Goal: Task Accomplishment & Management: Use online tool/utility

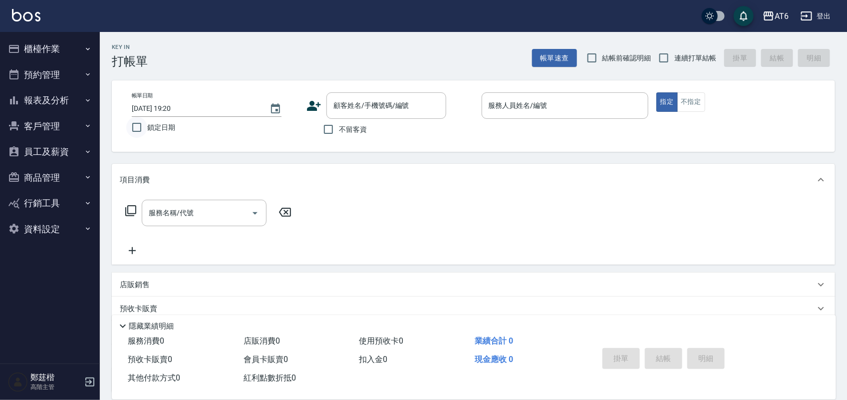
click at [141, 135] on input "鎖定日期" at bounding box center [136, 127] width 21 height 21
checkbox input "true"
click at [336, 125] on input "不留客資" at bounding box center [328, 129] width 21 height 21
checkbox input "true"
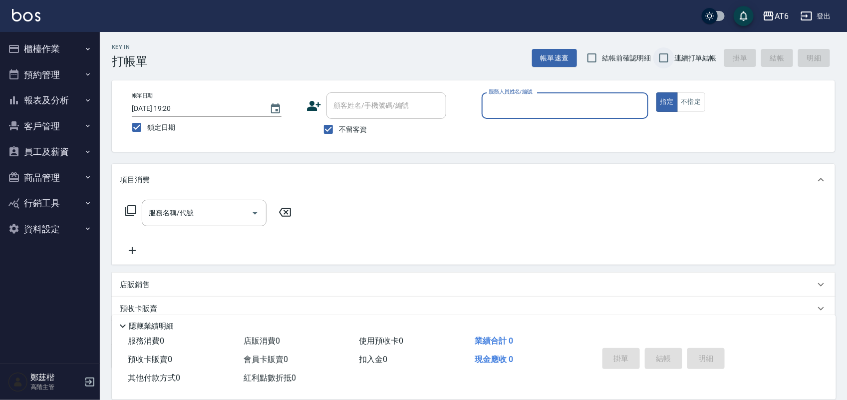
click at [672, 51] on input "連續打單結帳" at bounding box center [663, 57] width 21 height 21
checkbox input "true"
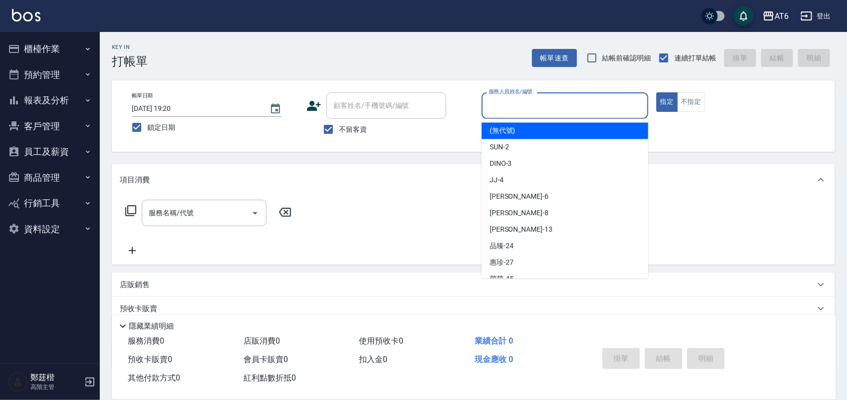
click at [589, 100] on input "服務人員姓名/編號" at bounding box center [565, 105] width 158 height 17
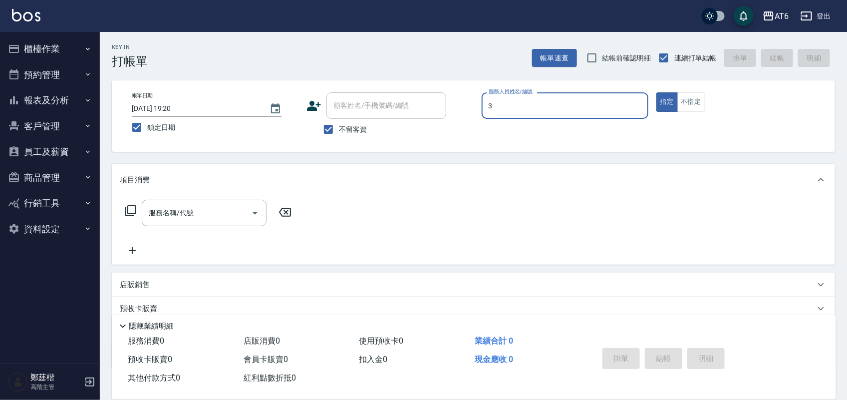
type input "3"
type button "true"
type input "DINO-3"
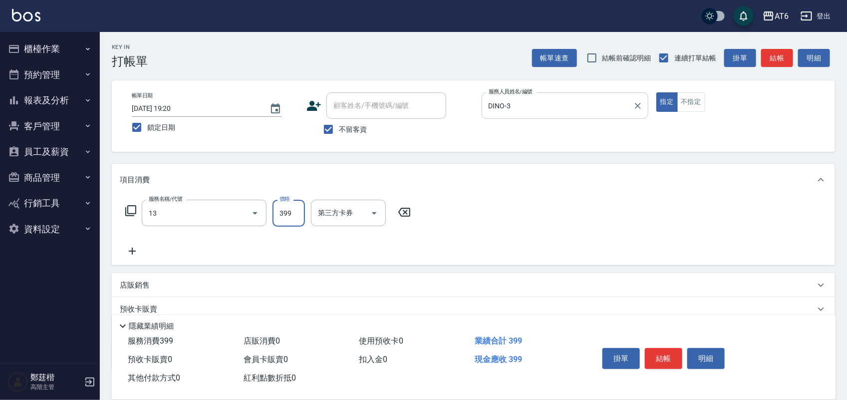
type input "海鹽洗(13)"
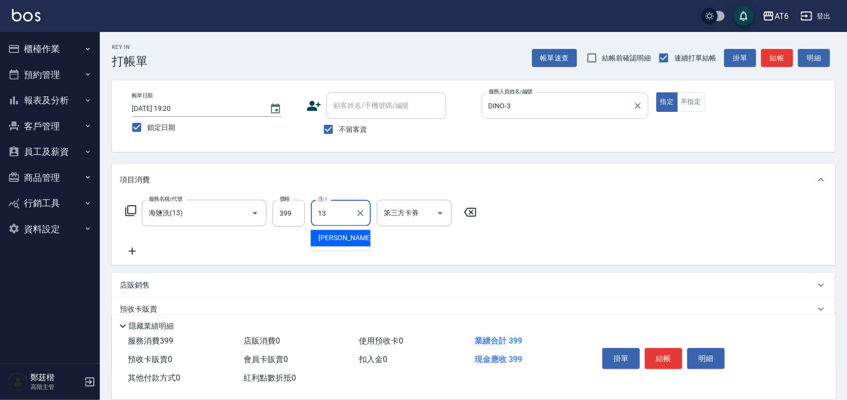
type input "阿修-13"
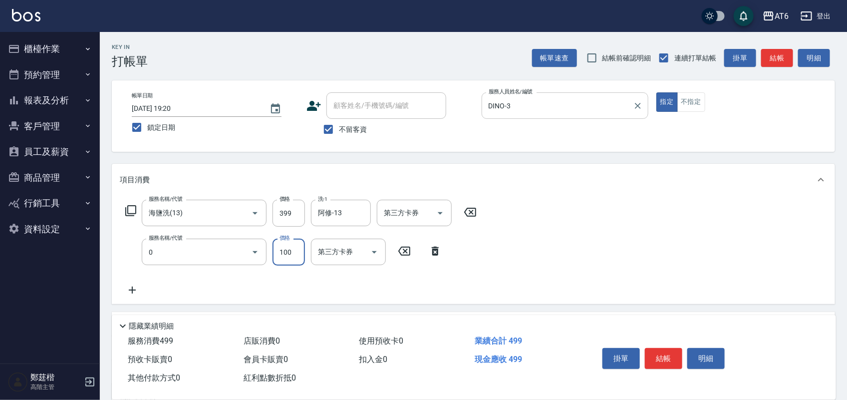
type input "剪髮(0)"
click at [291, 259] on input "100" at bounding box center [288, 251] width 32 height 27
type input "250"
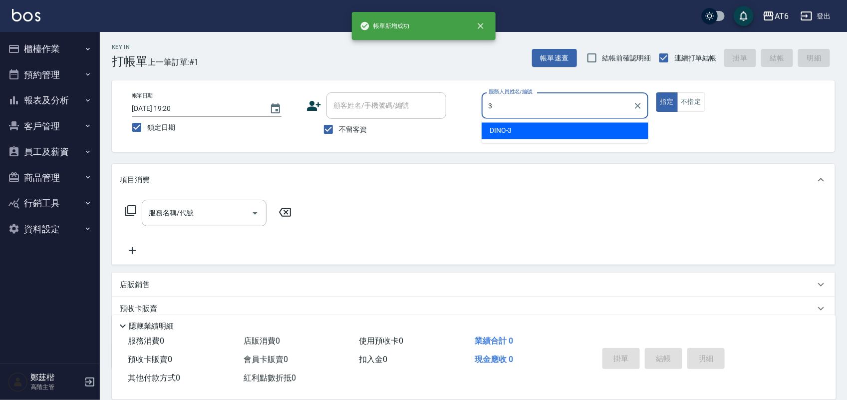
type input "DINO-3"
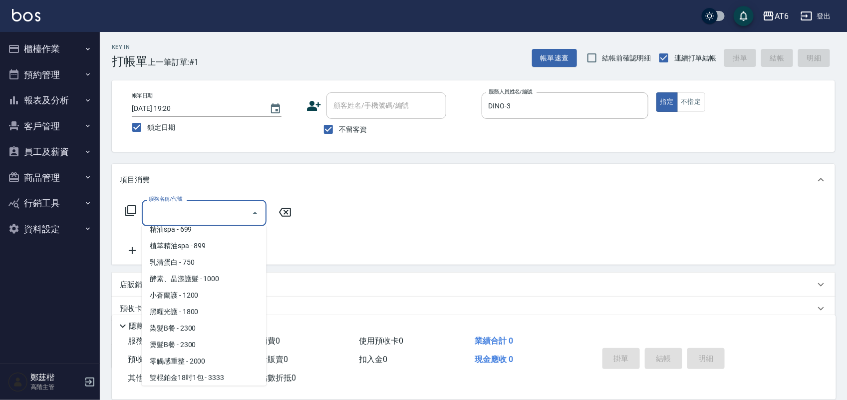
scroll to position [206, 0]
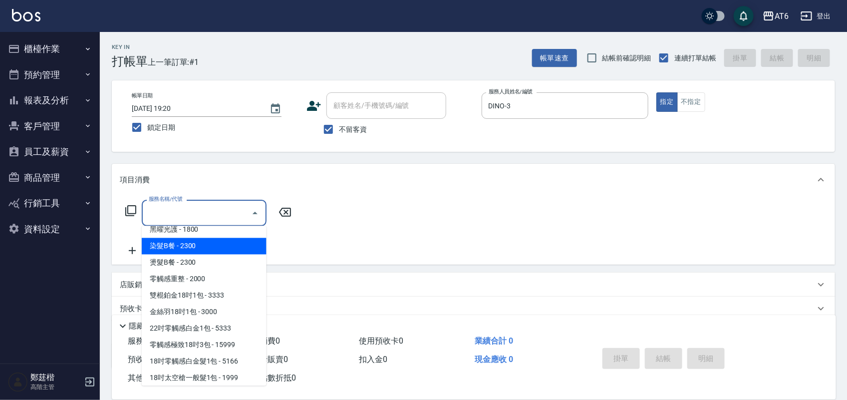
type input "染髮B餐(32)"
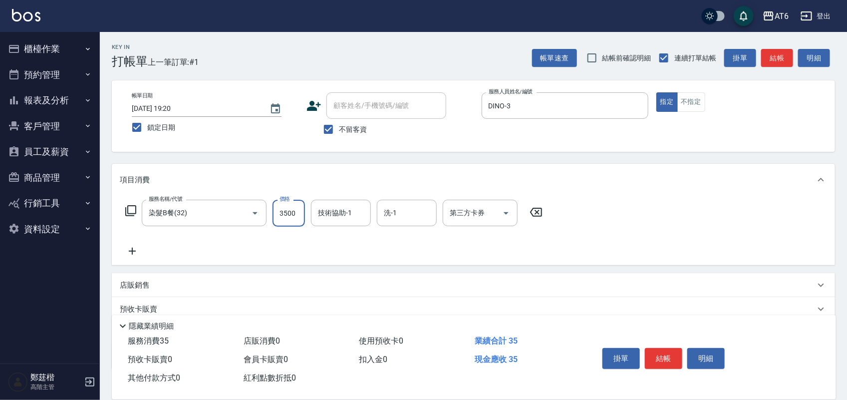
type input "3500"
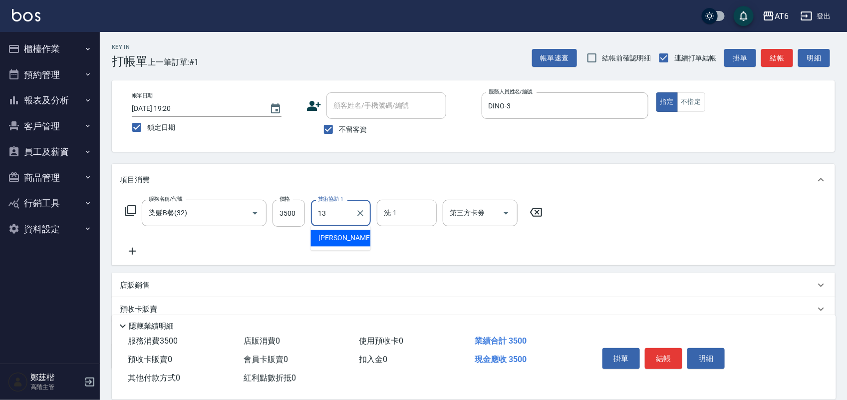
type input "阿修-13"
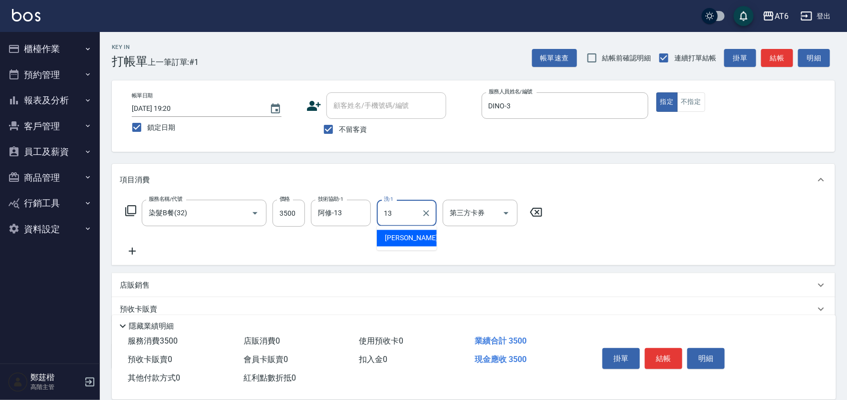
type input "阿修-13"
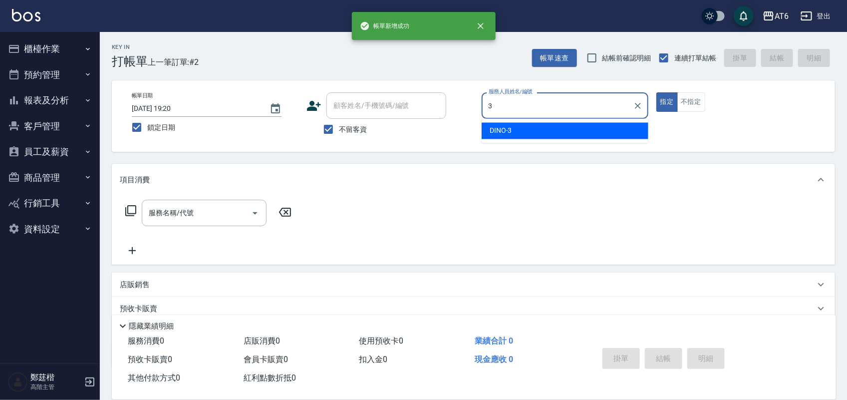
type input "DINO-3"
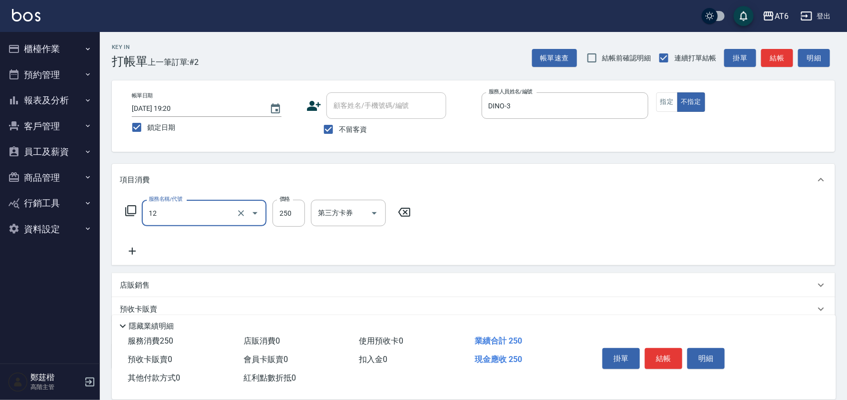
type input "精油洗髮(12)"
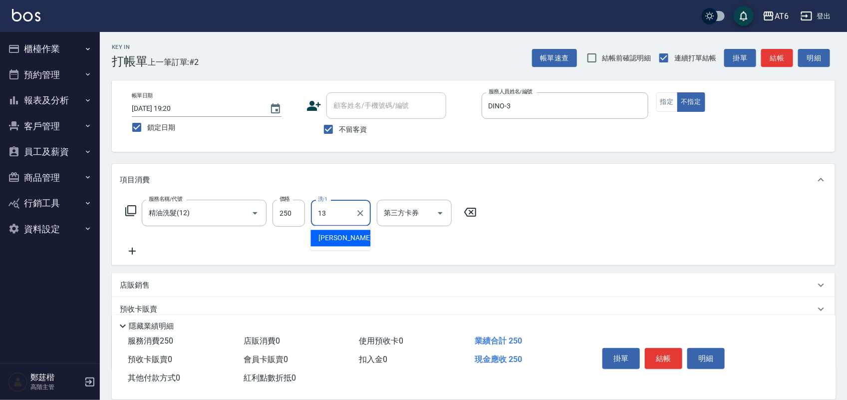
type input "阿修-13"
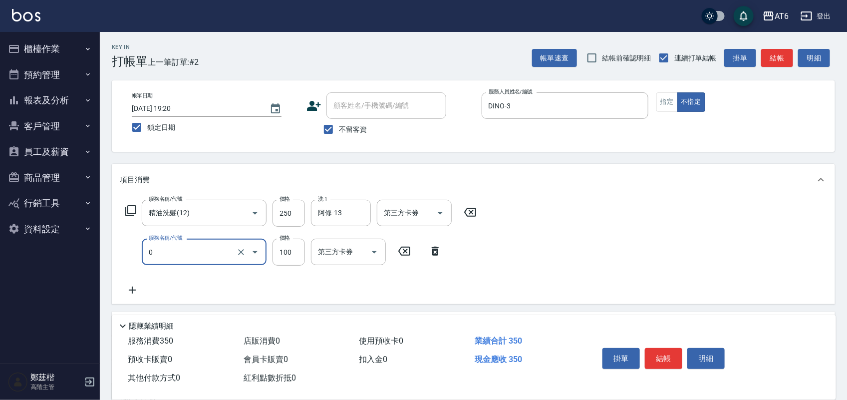
type input "剪髮(0)"
type input "130"
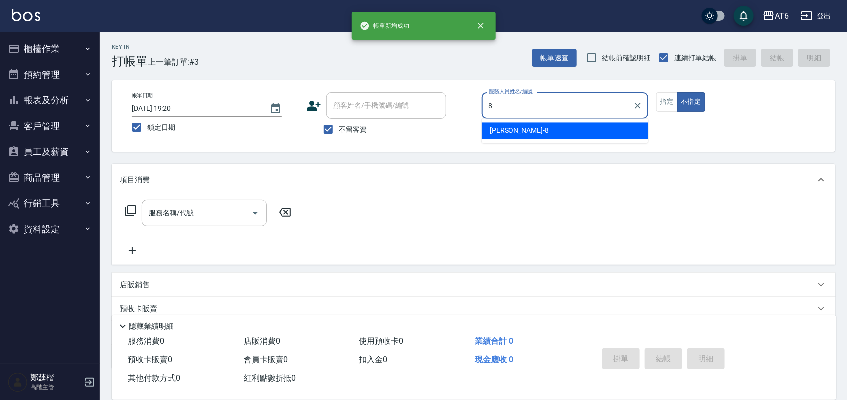
type input "8"
type button "false"
type input "[PERSON_NAME]-8"
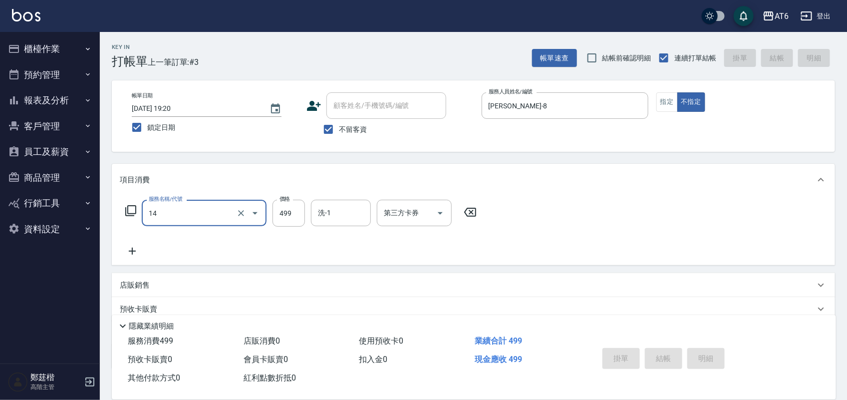
type input "14"
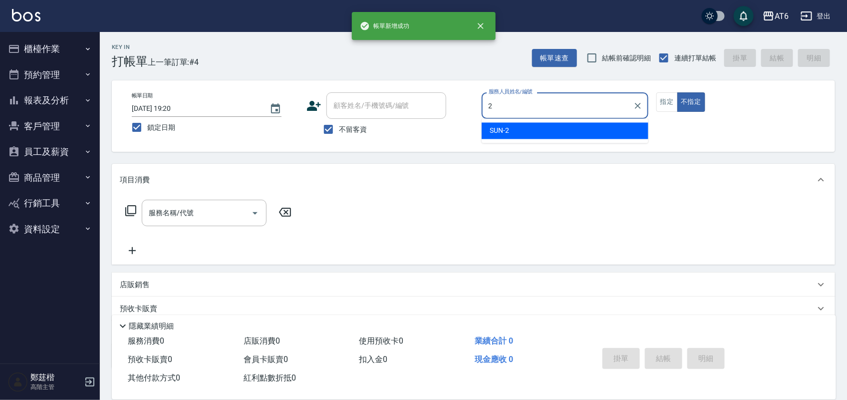
type input "SUN-2"
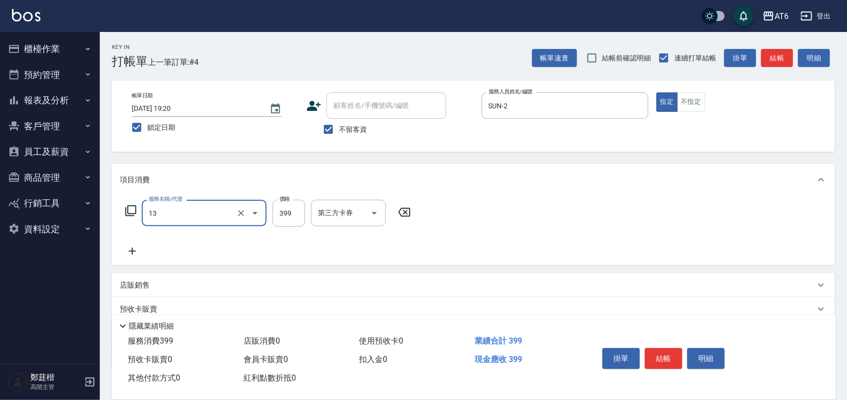
type input "海鹽洗(13)"
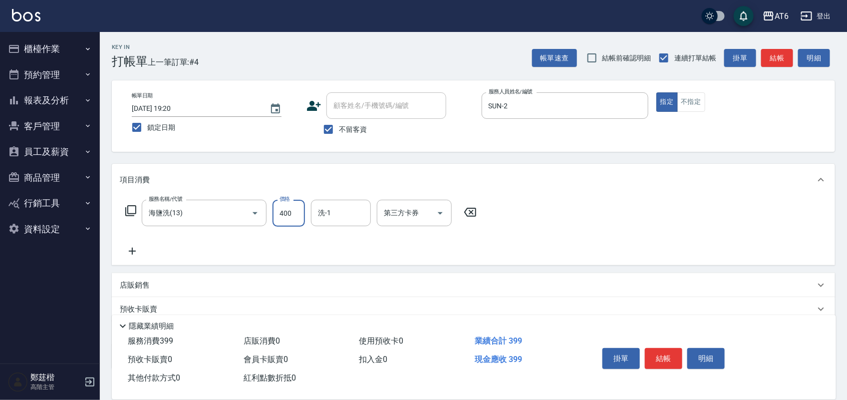
type input "400"
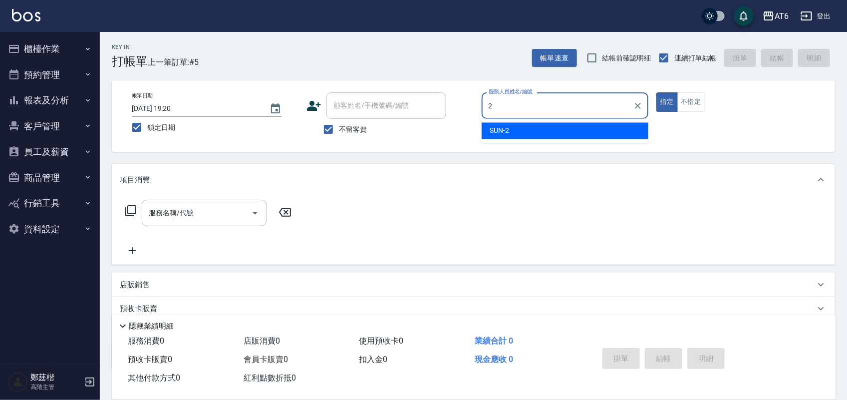
type input "SUN-2"
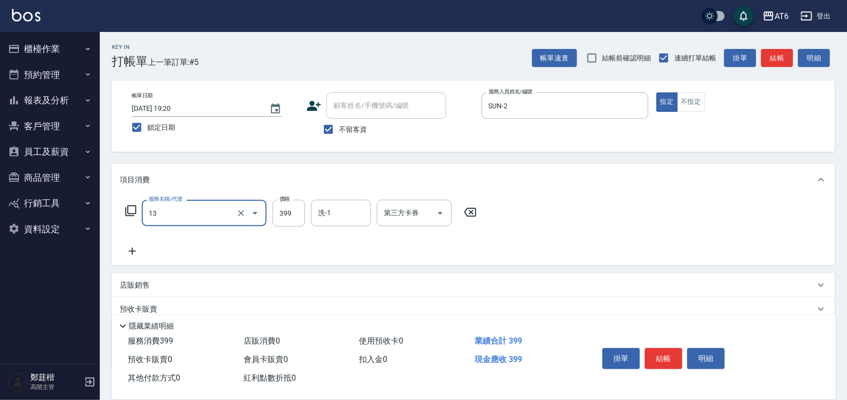
type input "海鹽洗(13)"
type input "400"
type input "阿修-13"
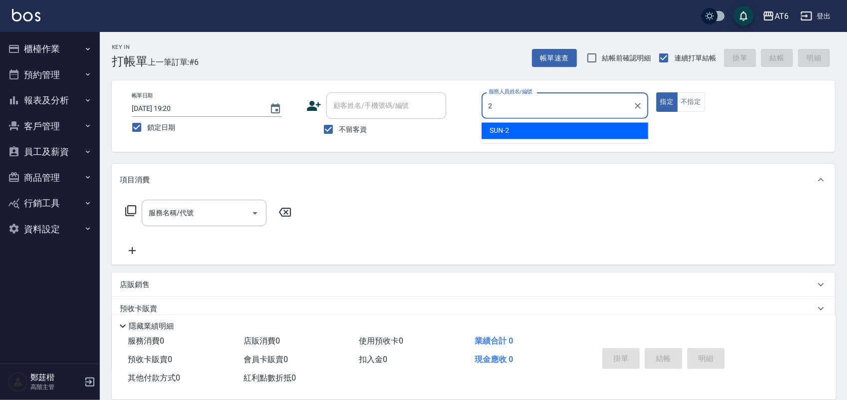
type input "SUN-2"
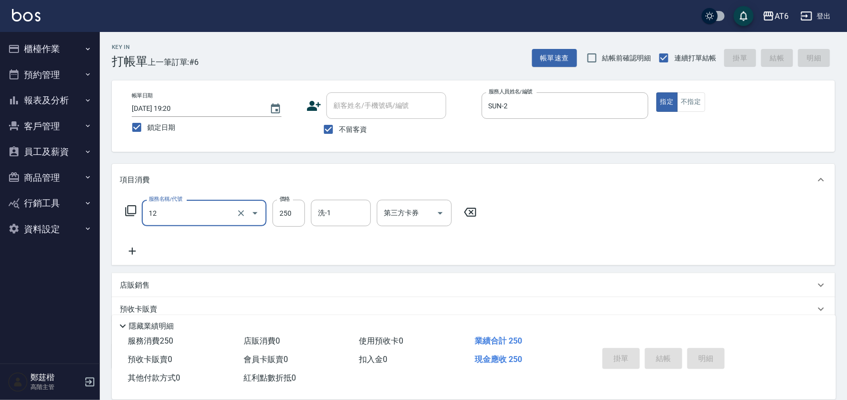
type input "12"
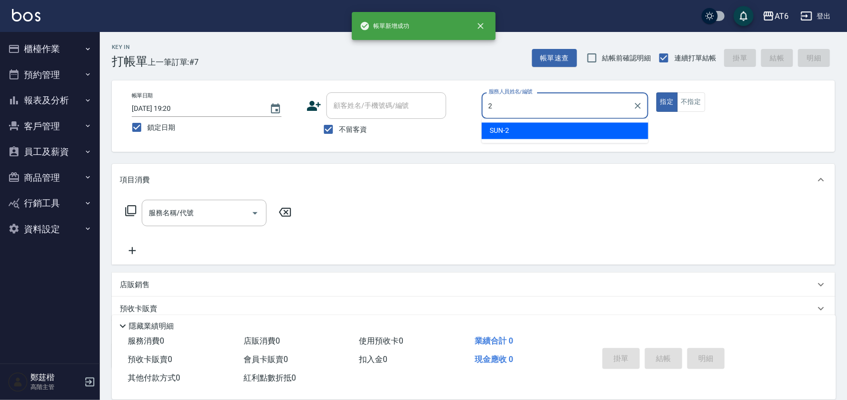
type input "SUN-2"
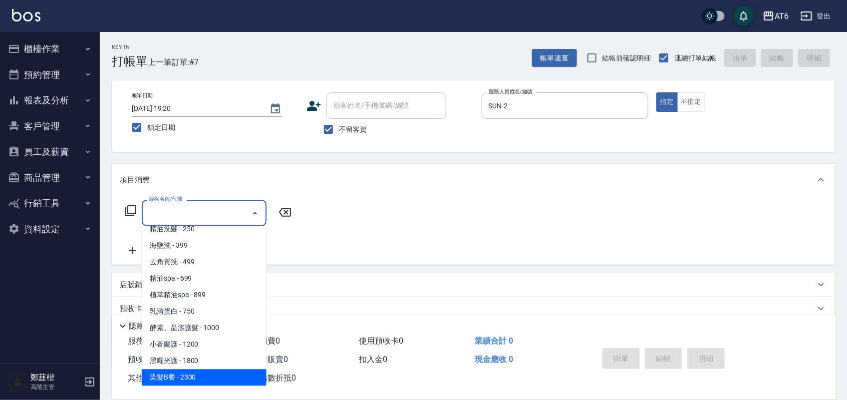
scroll to position [91, 0]
type input "燙髮B餐(43)"
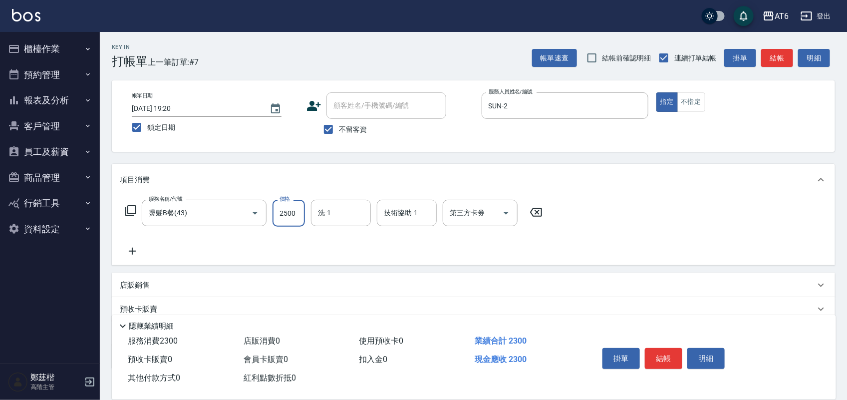
type input "2500"
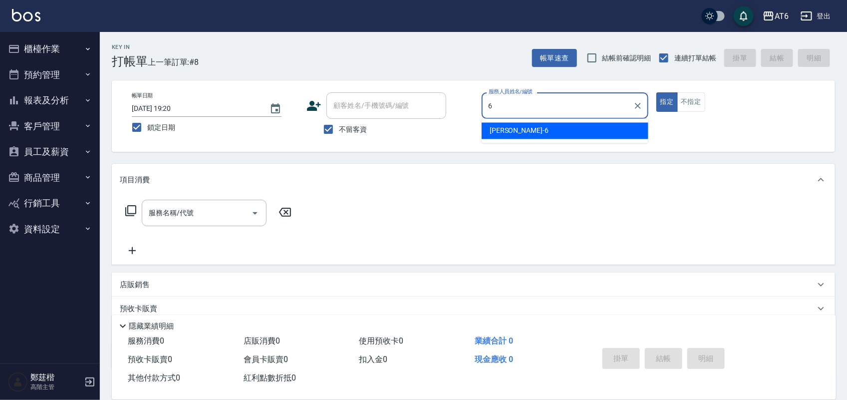
type input "[PERSON_NAME]-6"
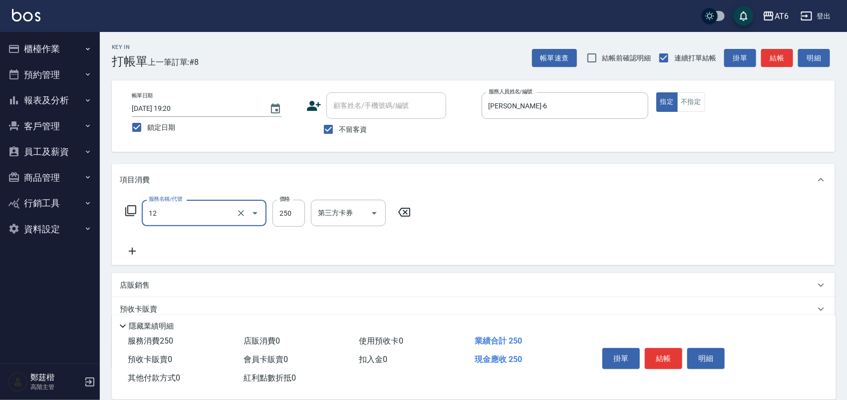
type input "精油洗髮(12)"
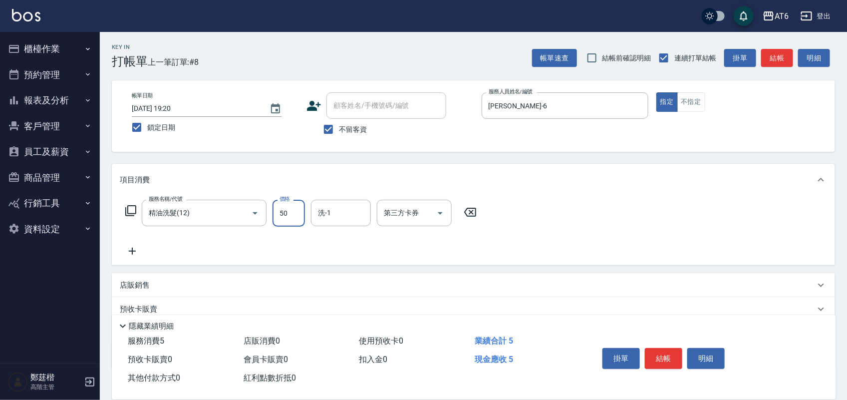
type input "50"
type input "阿修-13"
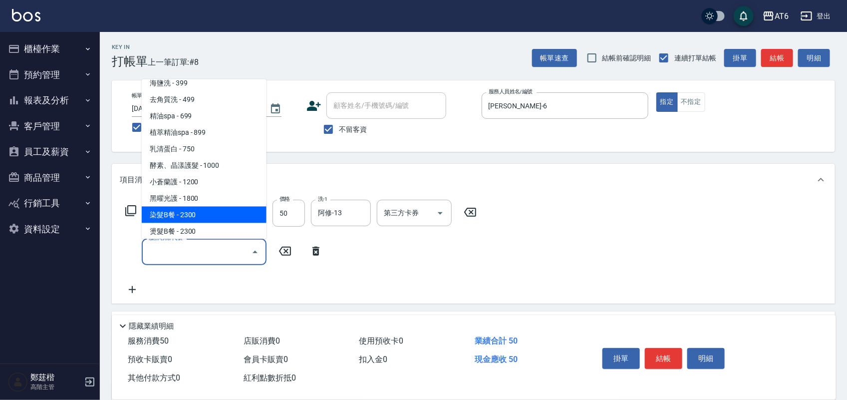
type input "染髮B餐(32)"
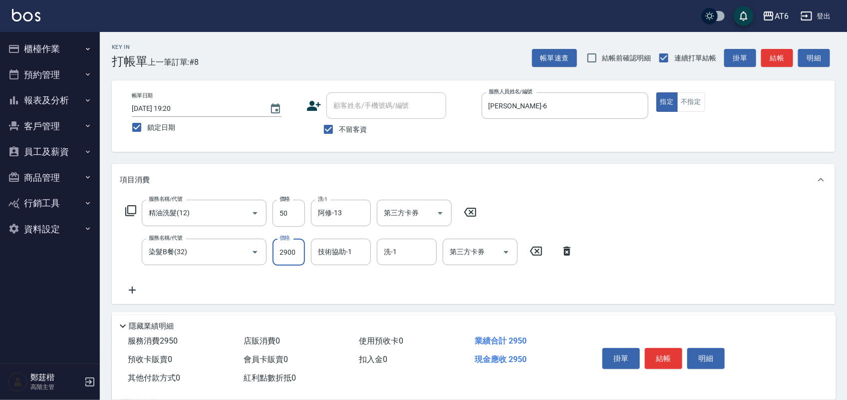
type input "2900"
type input "阿修-13"
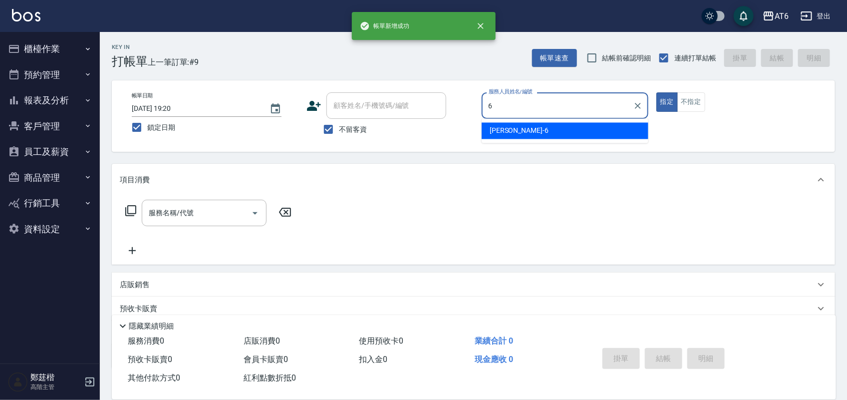
type input "[PERSON_NAME]-6"
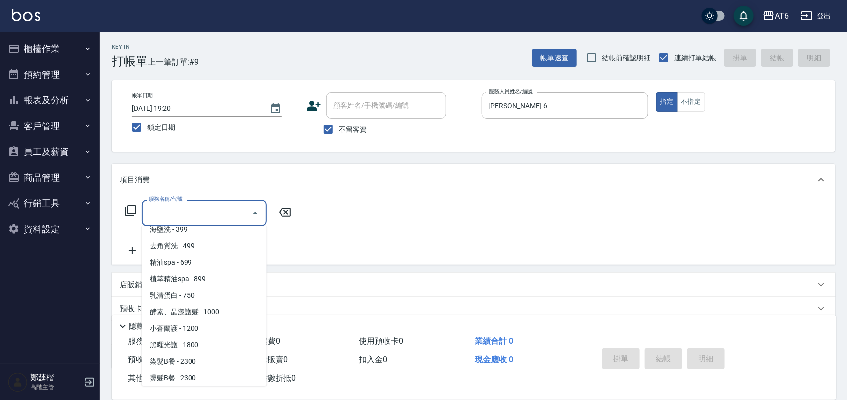
scroll to position [124, 0]
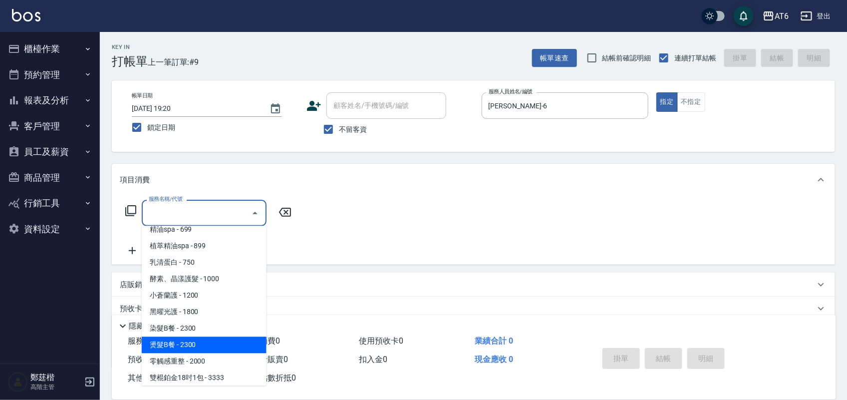
type input "燙髮B餐(43)"
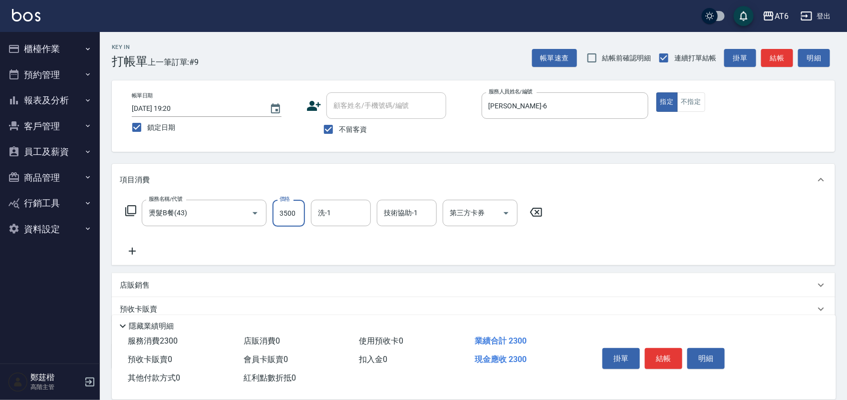
type input "3500"
type input "阿修-13"
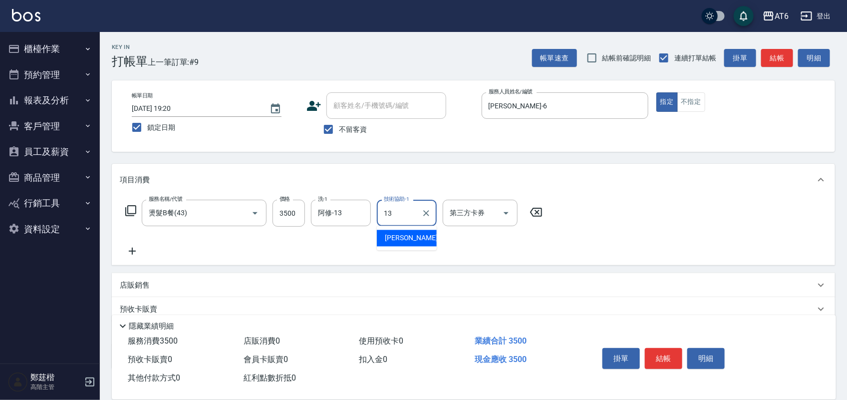
type input "阿修-13"
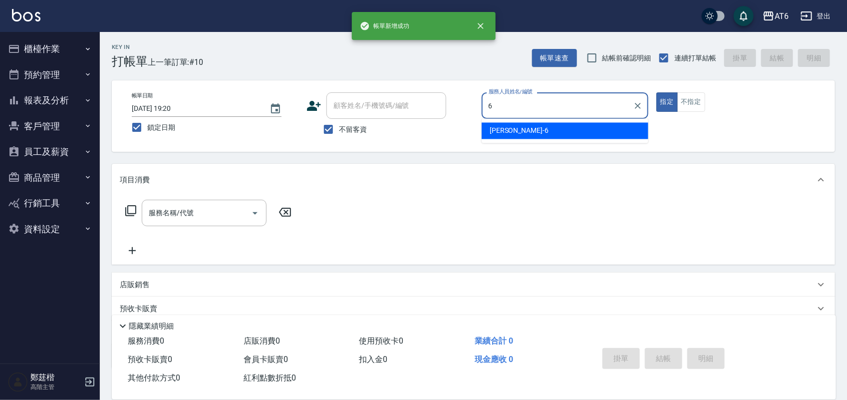
type input "[PERSON_NAME]-6"
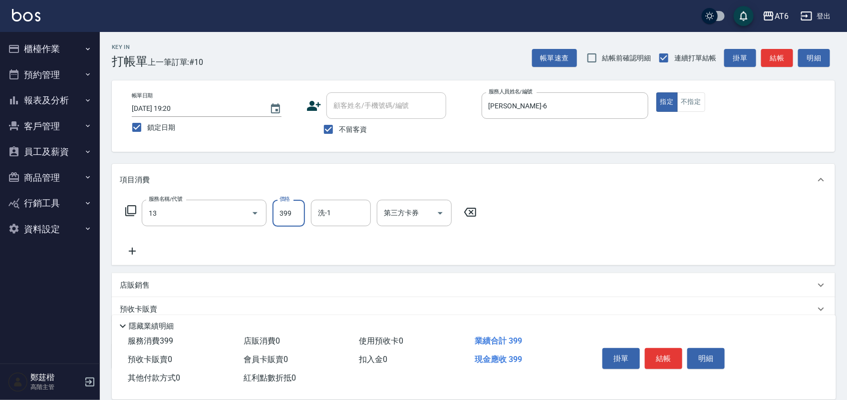
type input "海鹽洗(13)"
type input "5"
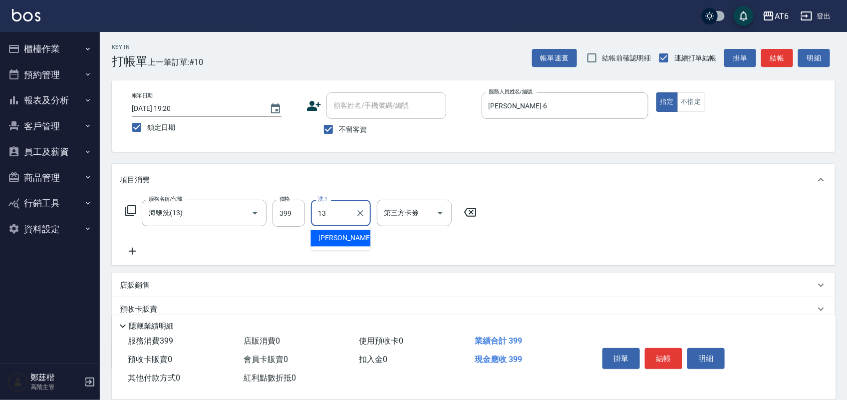
type input "阿修-13"
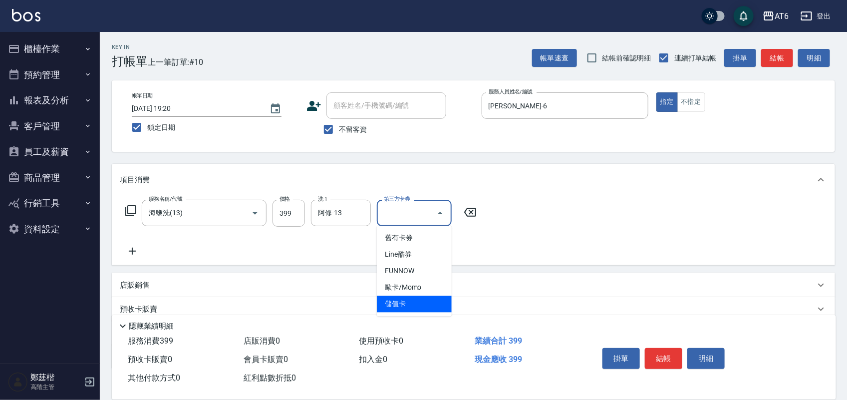
type input "儲值卡"
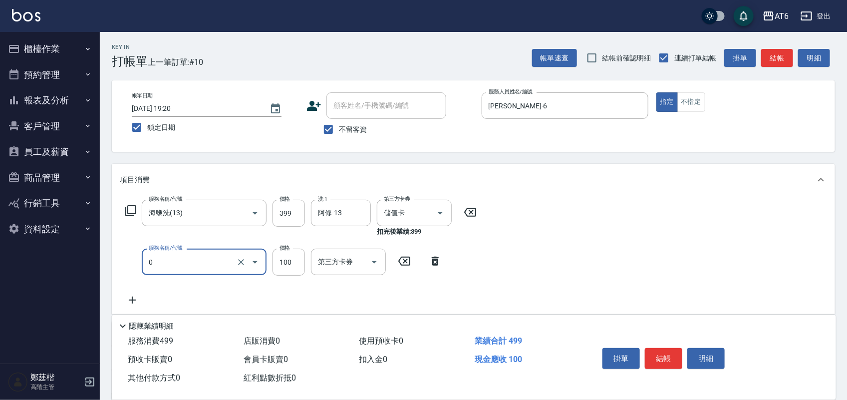
type input "剪髮(0)"
type input "50"
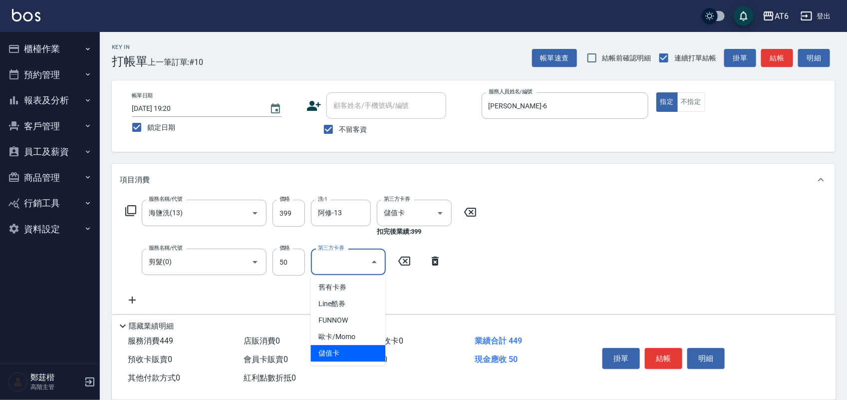
type input "儲值卡"
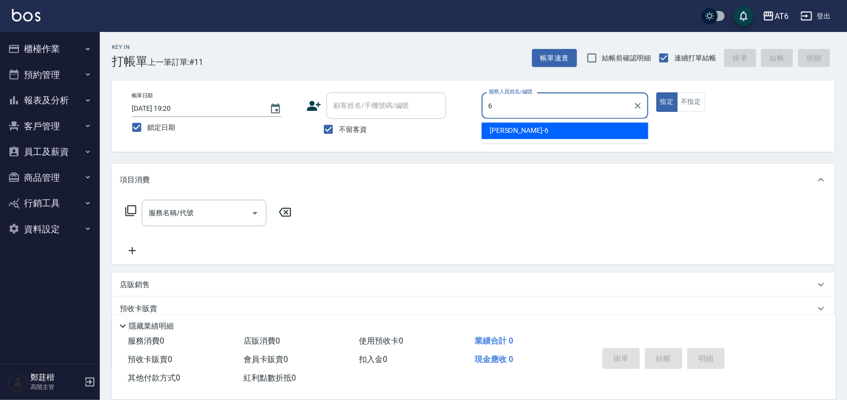
type input "[PERSON_NAME]-6"
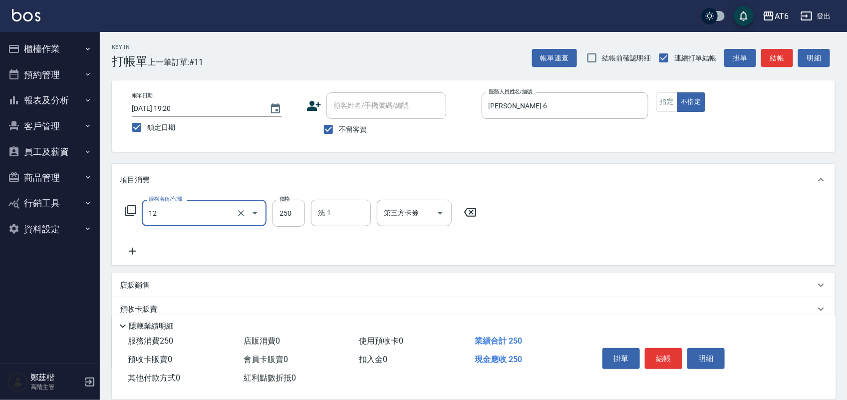
type input "精油洗髮(12)"
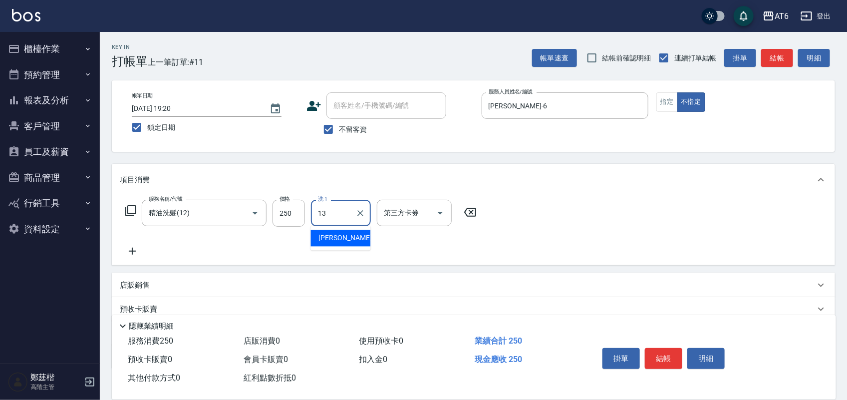
type input "阿修-13"
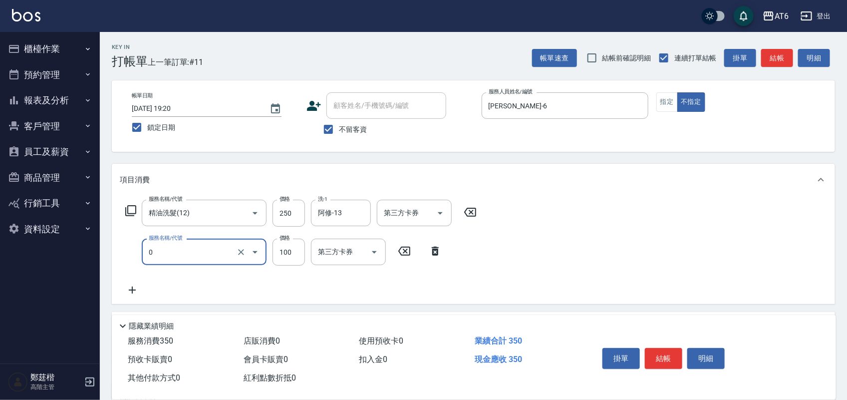
type input "剪髮(0)"
type input "130"
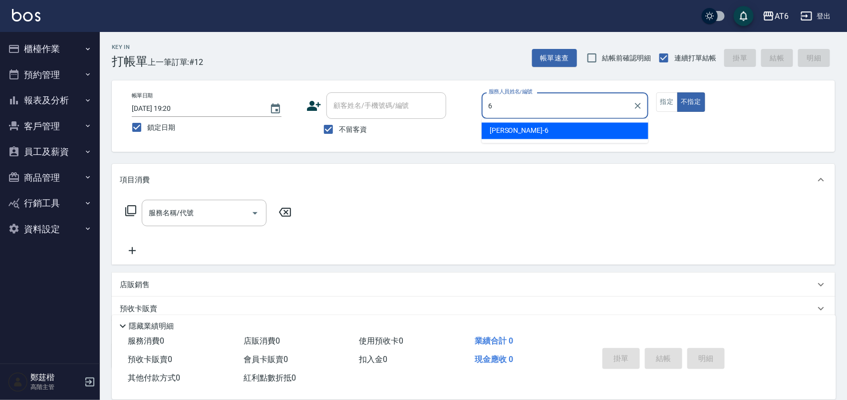
type input "[PERSON_NAME]-6"
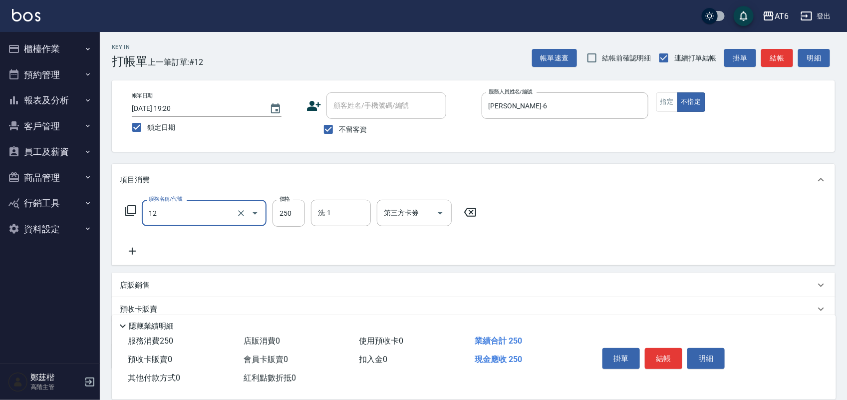
type input "精油洗髮(12)"
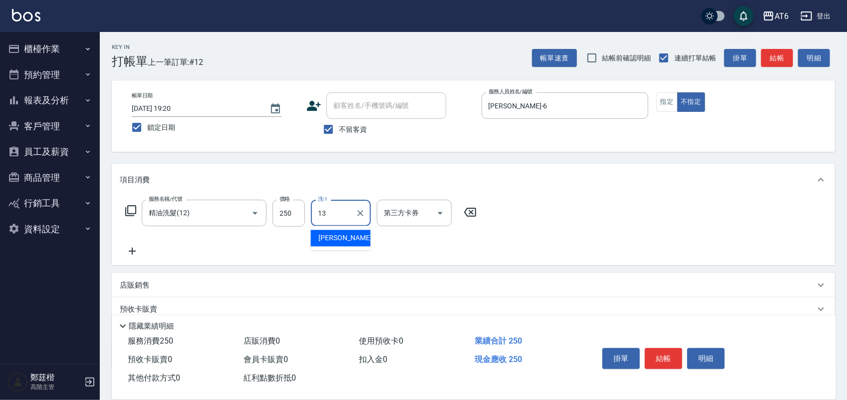
type input "阿修-13"
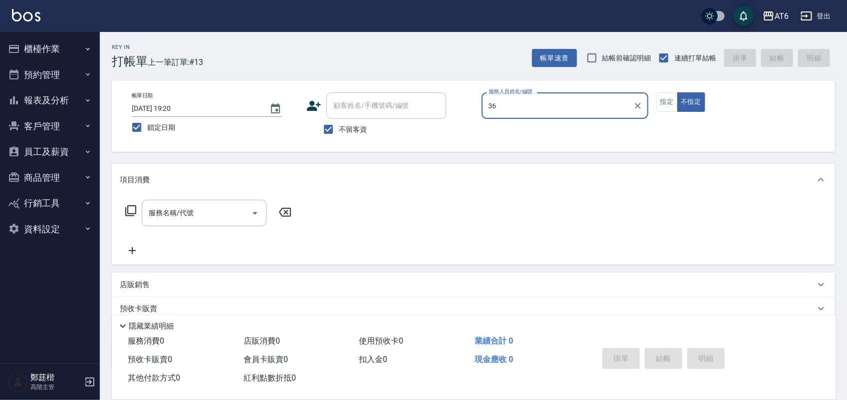
type input "3"
type input "[PERSON_NAME]-6"
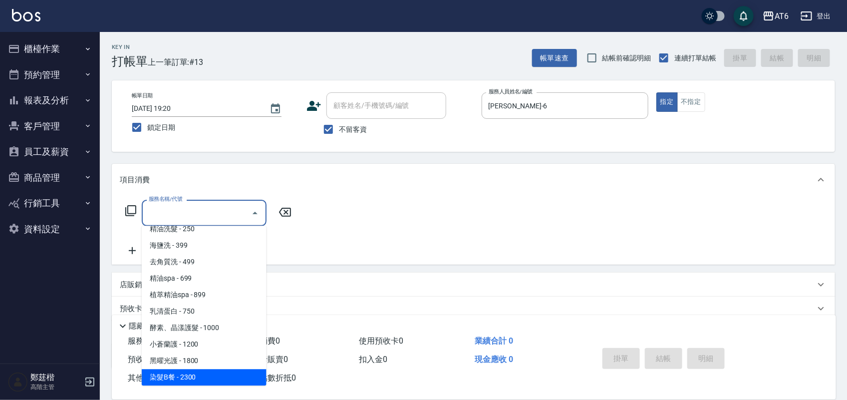
scroll to position [91, 0]
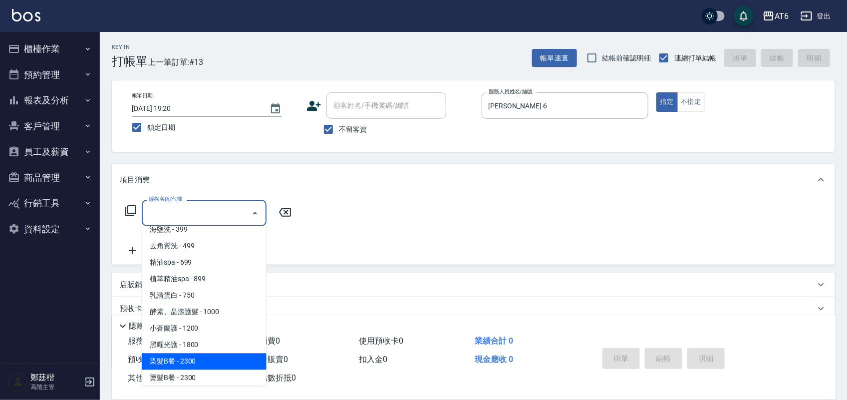
type input "染髮B餐(32)"
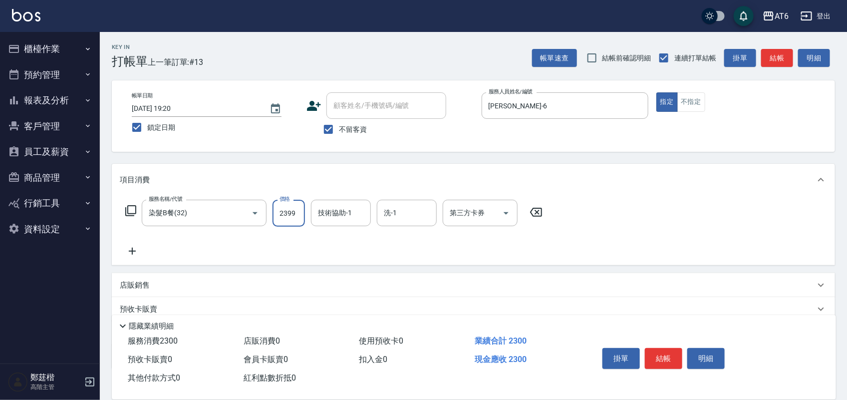
type input "2399"
type input "阿修-13"
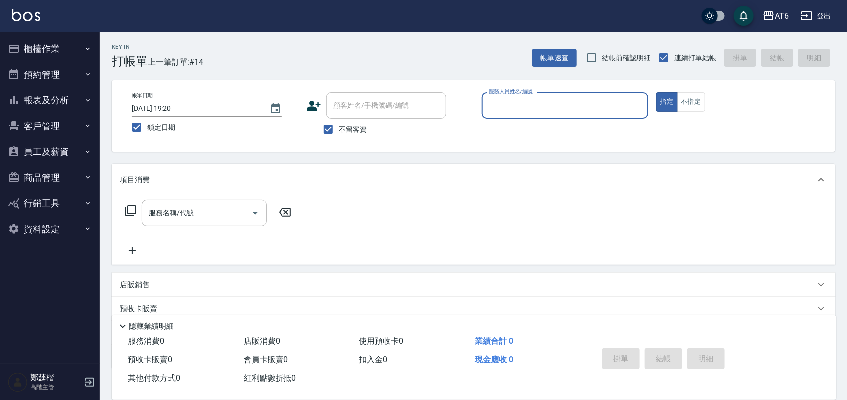
click at [56, 95] on button "報表及分析" at bounding box center [50, 100] width 92 height 26
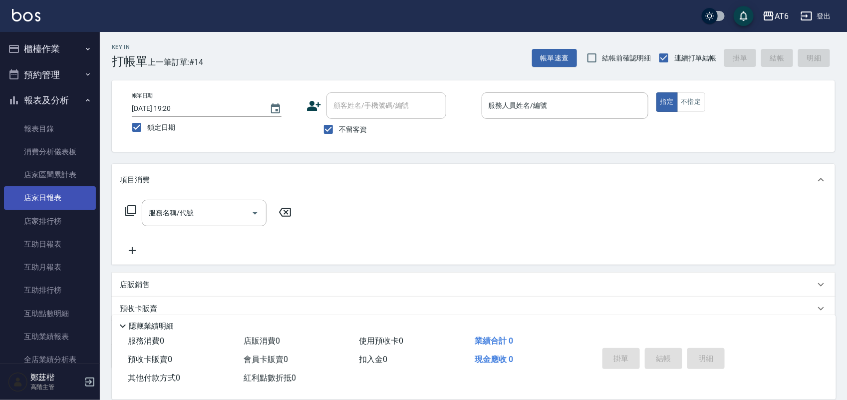
click at [62, 200] on link "店家日報表" at bounding box center [50, 197] width 92 height 23
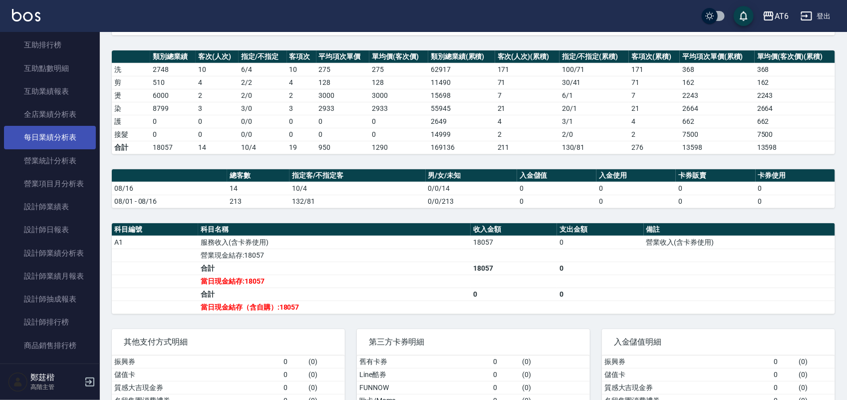
scroll to position [249, 0]
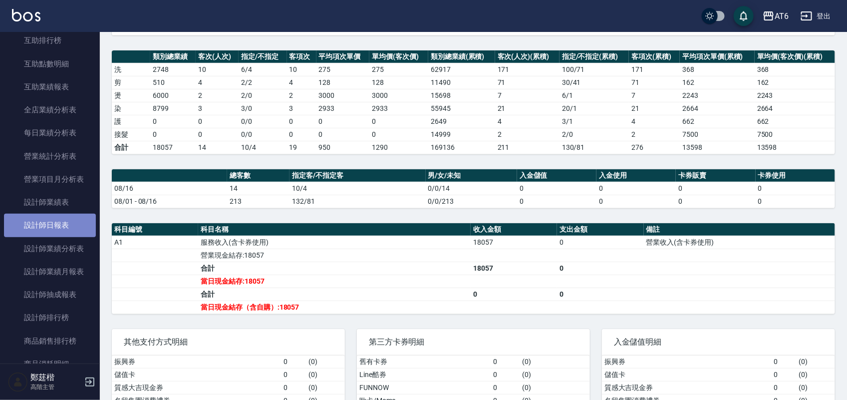
click at [79, 214] on link "設計師日報表" at bounding box center [50, 225] width 92 height 23
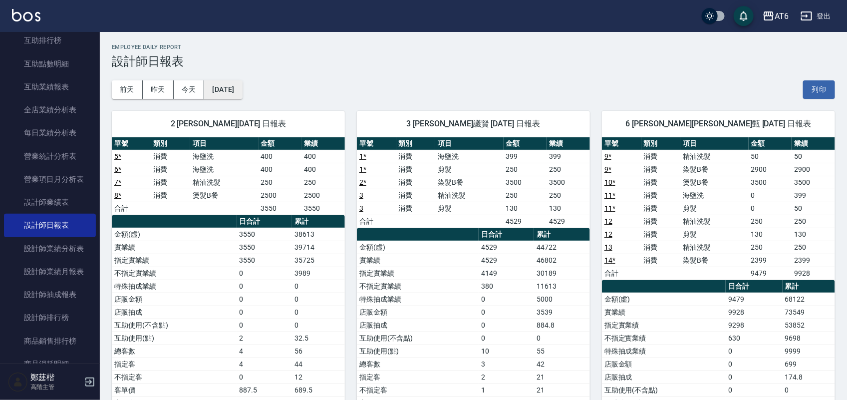
click at [237, 85] on button "[DATE]" at bounding box center [223, 89] width 38 height 18
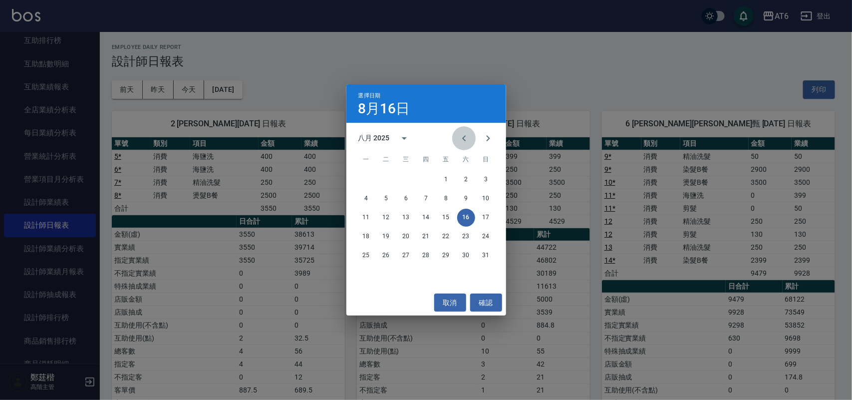
click at [460, 139] on icon "Previous month" at bounding box center [464, 138] width 12 height 12
click at [408, 220] on button "16" at bounding box center [406, 218] width 18 height 18
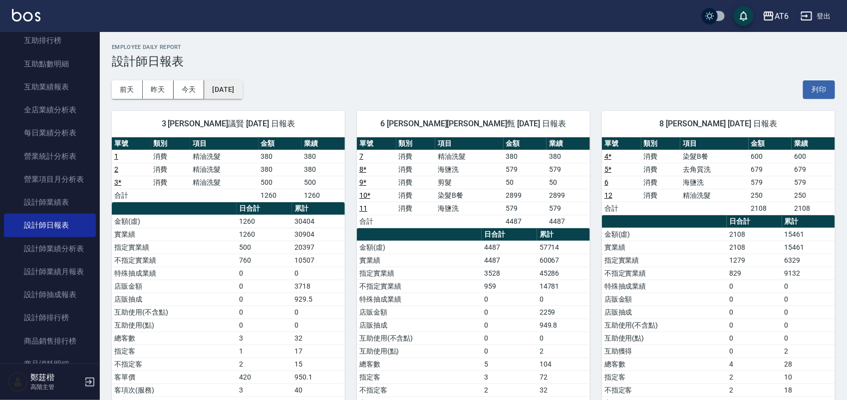
drag, startPoint x: 238, startPoint y: 101, endPoint x: 239, endPoint y: 94, distance: 7.1
click at [238, 99] on div "3 DINO 邱議賢 [DATE] 日報表 單號 類別 項目 金額 業績 1 消費 精油洗髮 380 380 2 消費 精油洗髮 380 380 3 * 消費…" at bounding box center [222, 273] width 245 height 349
click at [242, 86] on button "[DATE]" at bounding box center [223, 89] width 38 height 18
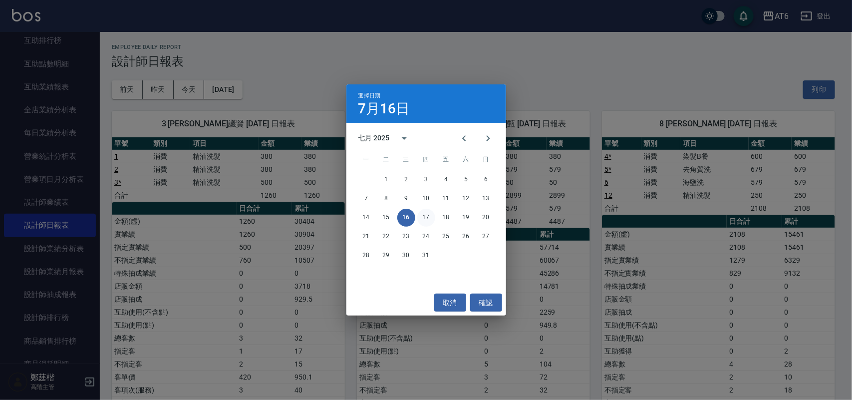
click at [430, 214] on button "17" at bounding box center [426, 218] width 18 height 18
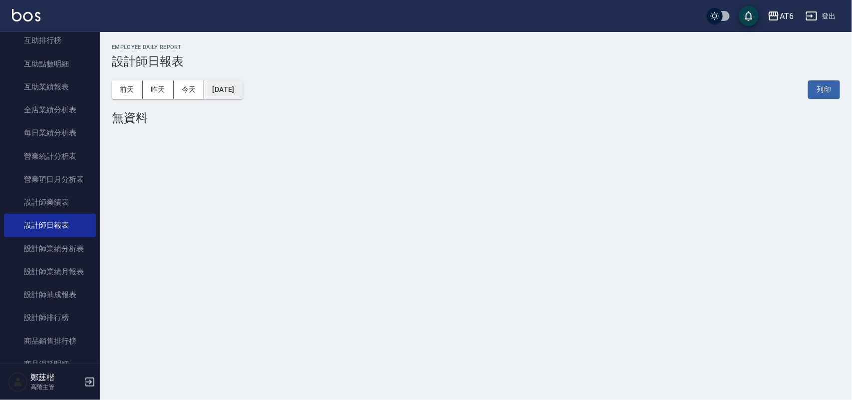
click at [241, 88] on button "[DATE]" at bounding box center [223, 89] width 38 height 18
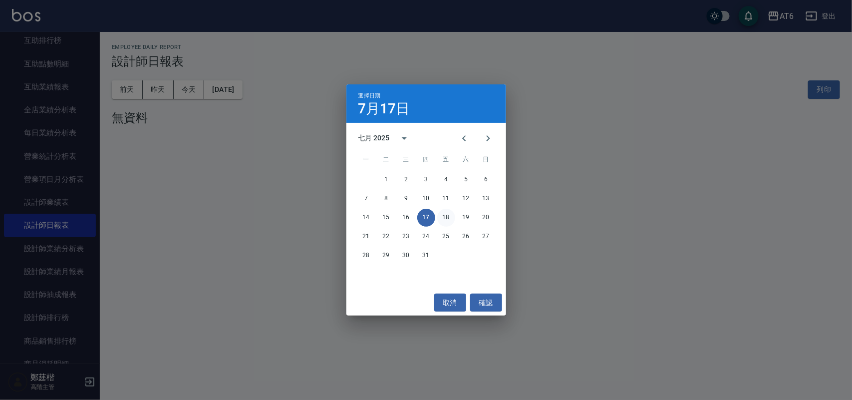
click at [443, 214] on button "18" at bounding box center [446, 218] width 18 height 18
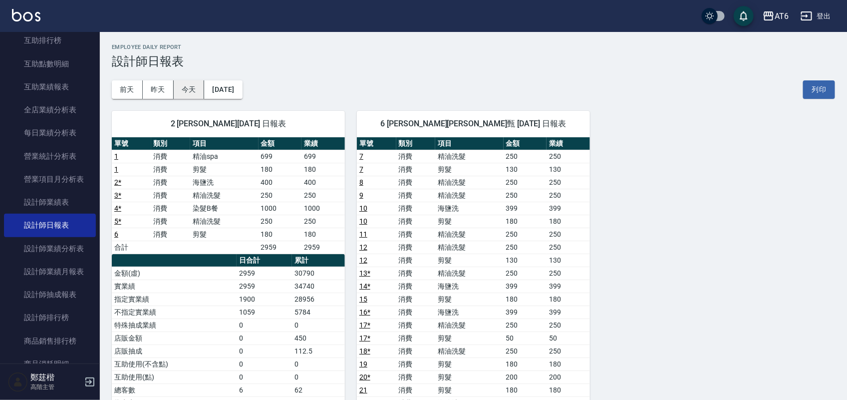
click at [191, 93] on button "今天" at bounding box center [189, 89] width 31 height 18
